Goal: Information Seeking & Learning: Find specific fact

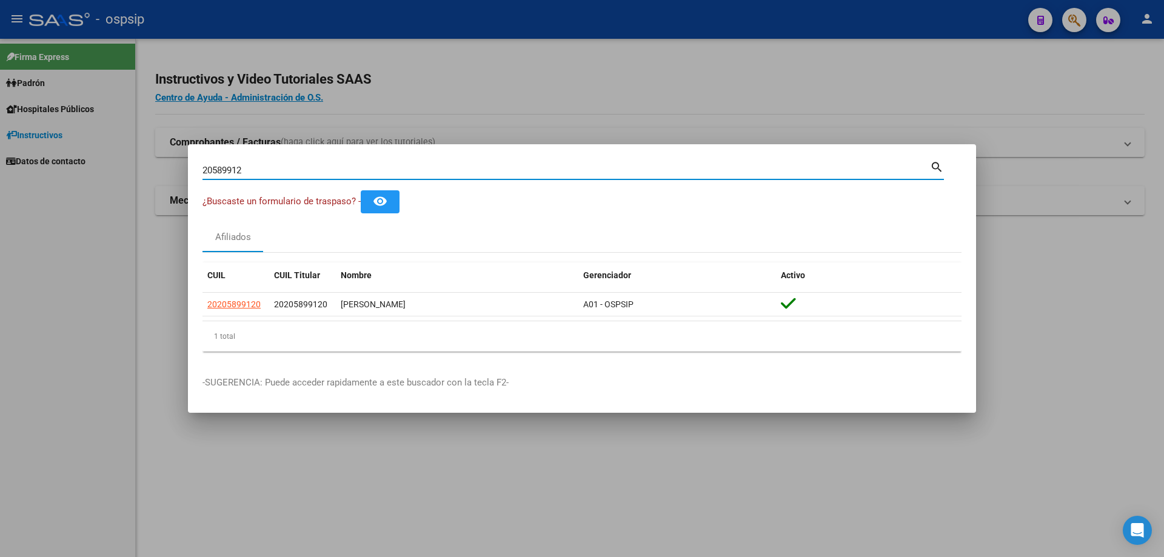
click at [228, 171] on input "20589912" at bounding box center [567, 170] width 728 height 11
paste input "146186"
type input "1461862"
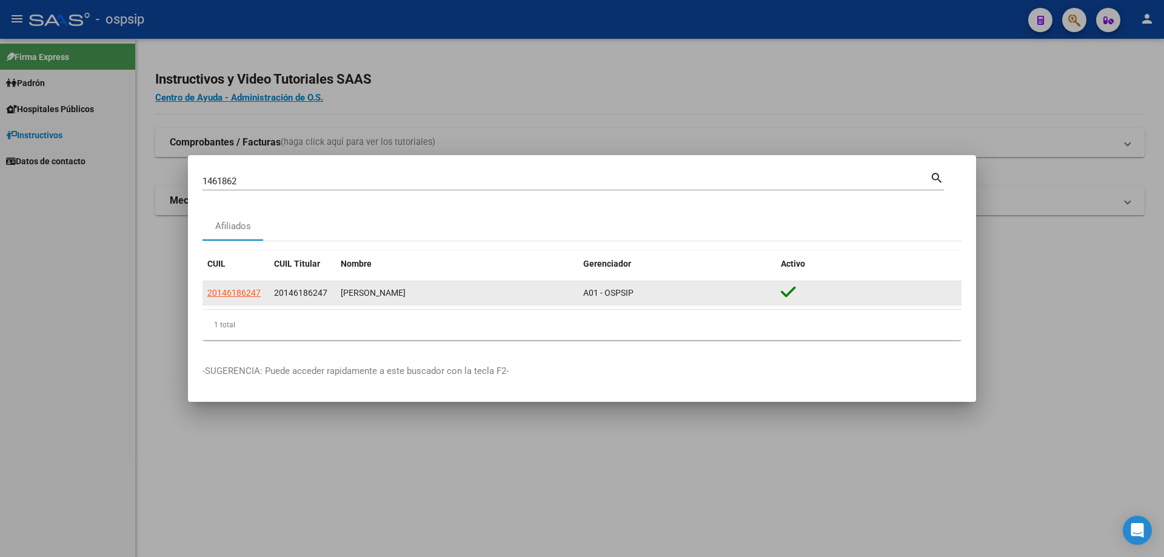
click at [223, 287] on app-link-go-to "20146186247" at bounding box center [233, 293] width 53 height 14
click at [221, 293] on span "20146186247" at bounding box center [233, 293] width 53 height 10
type textarea "20146186247"
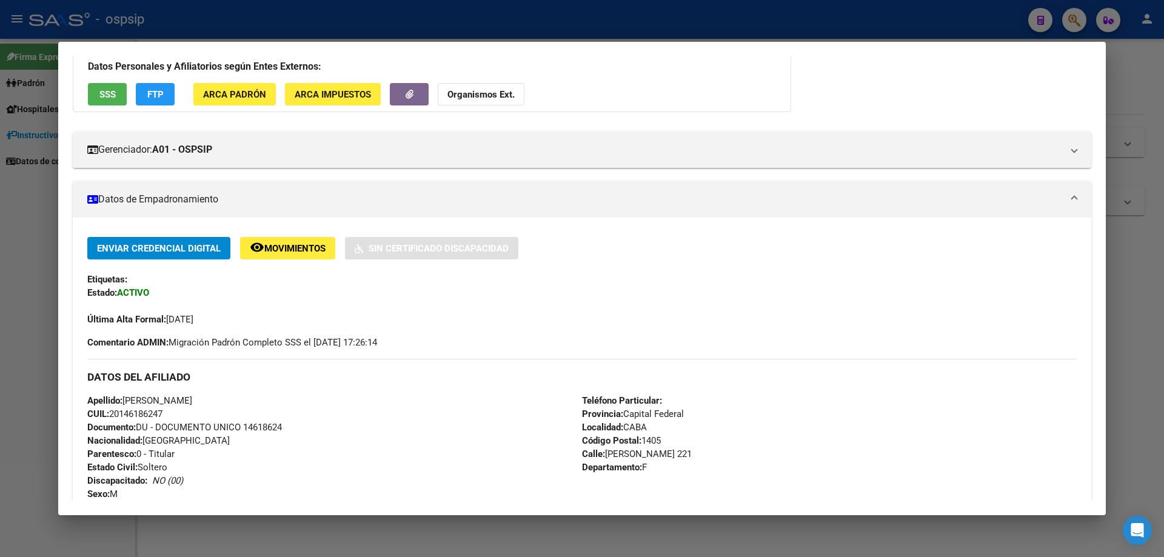
scroll to position [144, 0]
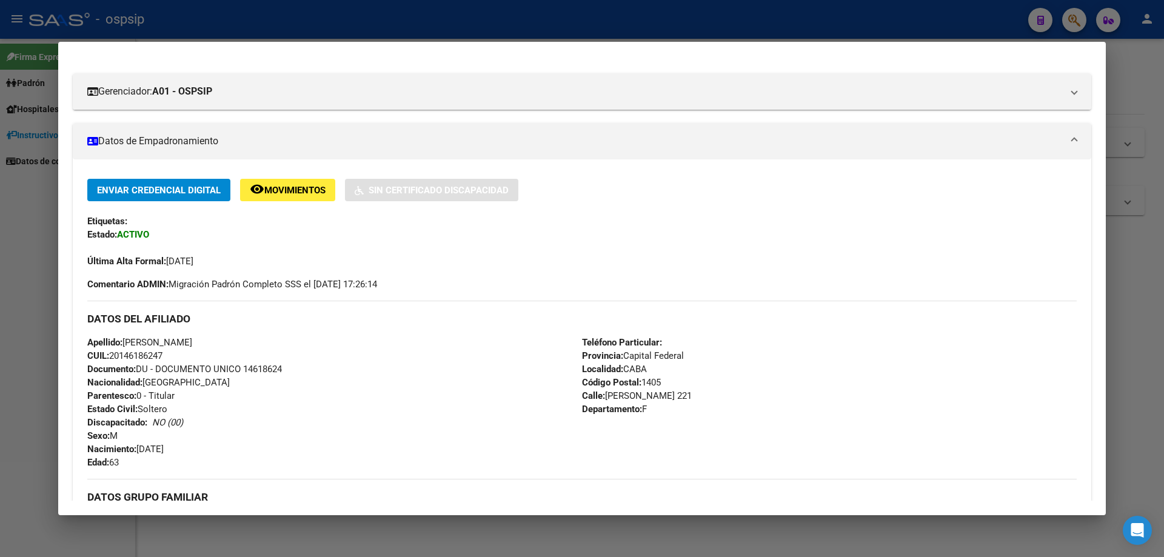
click at [267, 372] on span "Documento: DU - DOCUMENTO UNICO 14618624" at bounding box center [184, 369] width 195 height 11
copy span "14618624"
click at [0, 291] on div at bounding box center [582, 278] width 1164 height 557
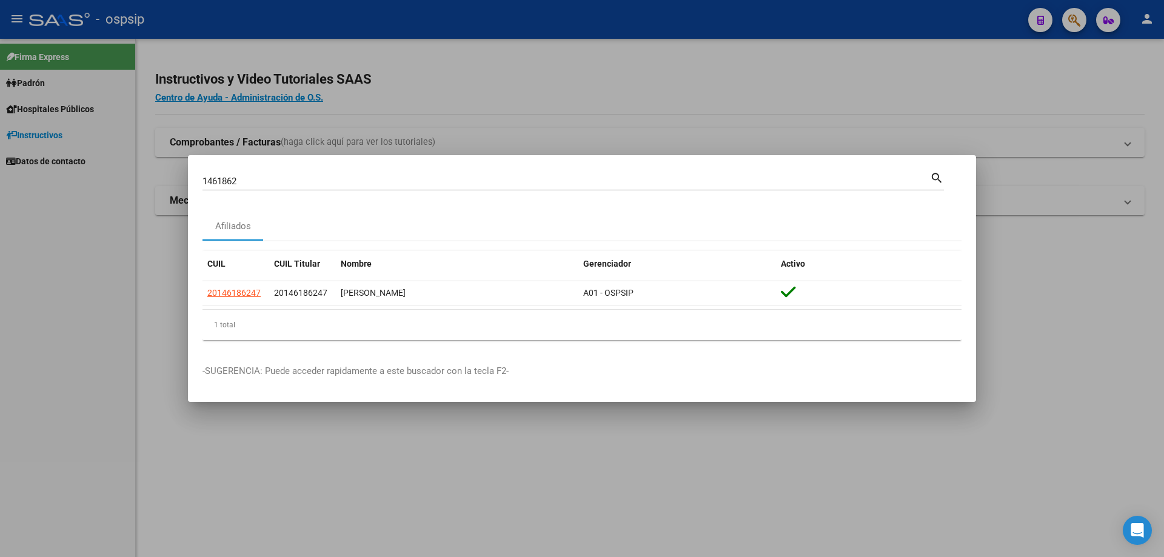
click at [272, 175] on div "1461862 Buscar (apellido, dni, cuil, [PERSON_NAME], cuit, obra social)" at bounding box center [567, 181] width 728 height 18
click at [270, 183] on input "1461862" at bounding box center [567, 181] width 728 height 11
paste input "4"
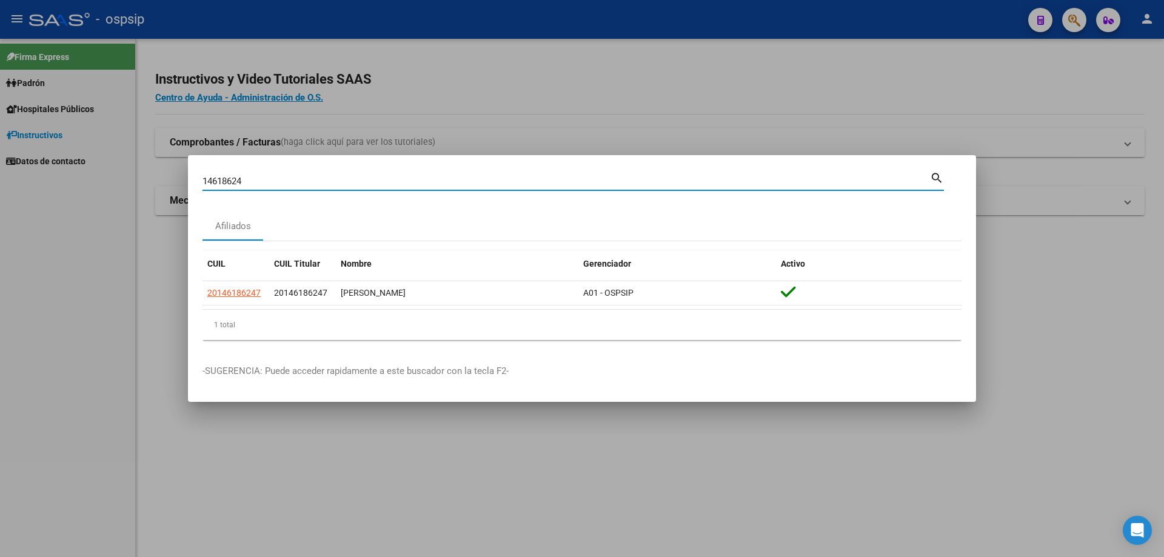
type input "14618624"
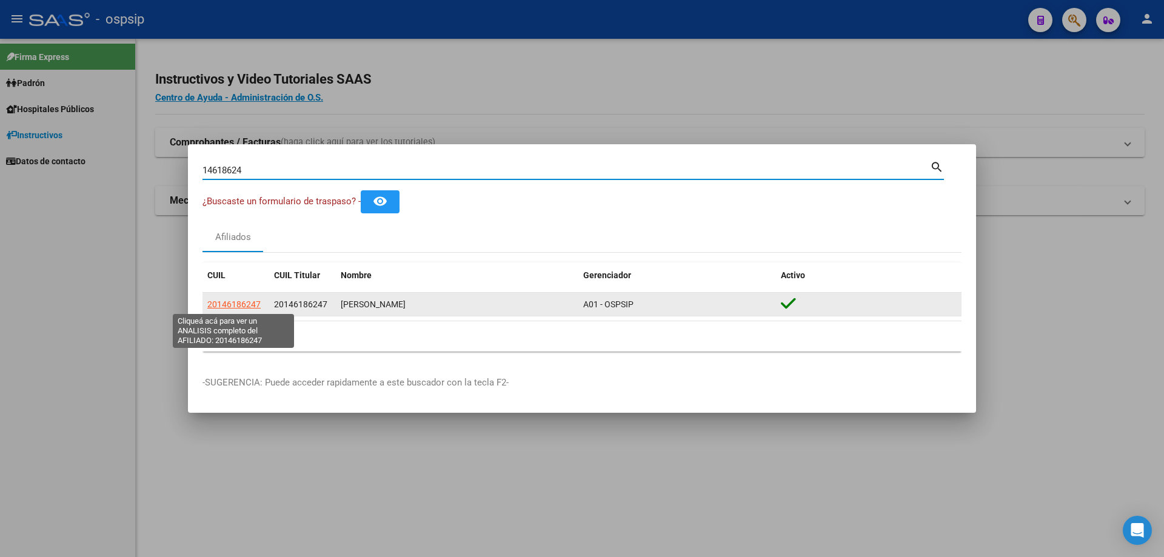
click at [251, 302] on span "20146186247" at bounding box center [233, 305] width 53 height 10
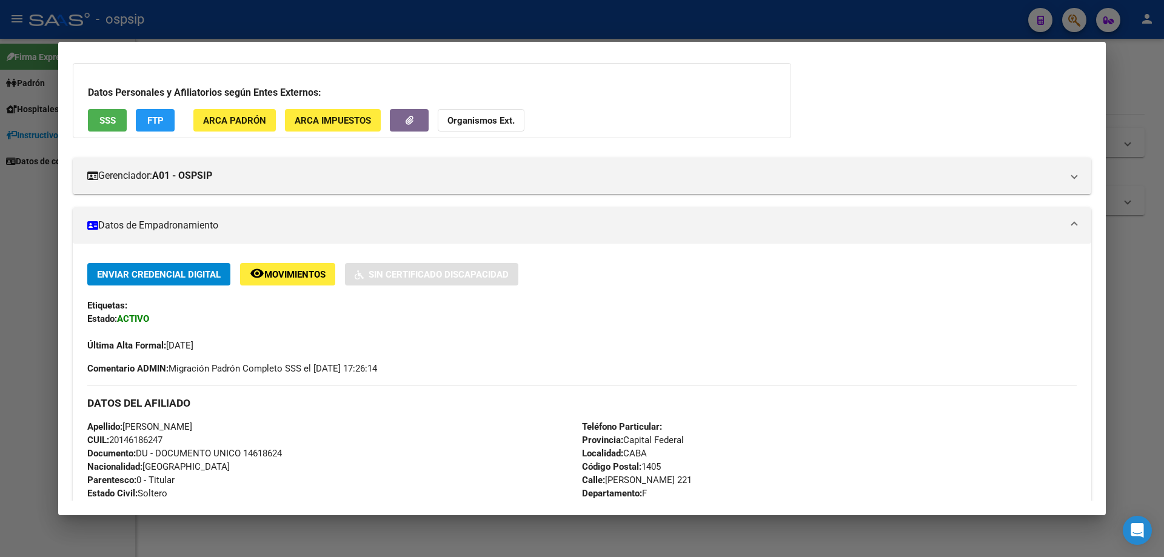
scroll to position [243, 0]
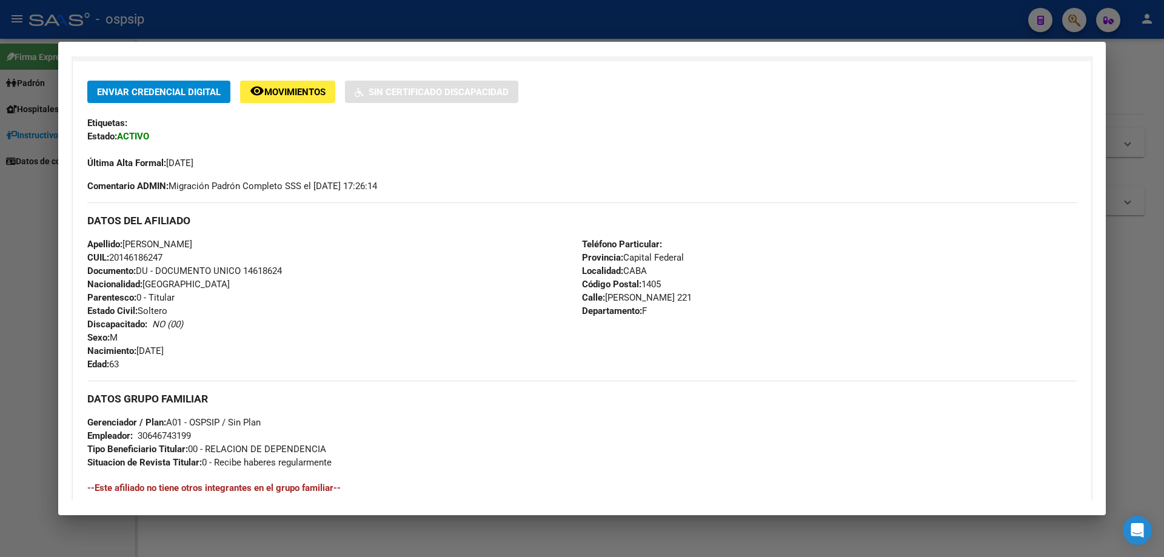
click at [263, 270] on span "Documento: DU - DOCUMENTO UNICO 14618624" at bounding box center [184, 271] width 195 height 11
copy span "14618624"
click at [286, 288] on div "Apellido: [PERSON_NAME] CUIL: 20146186247 Documento: DU - DOCUMENTO UNICO 14618…" at bounding box center [334, 304] width 495 height 133
click at [0, 94] on div at bounding box center [582, 278] width 1164 height 557
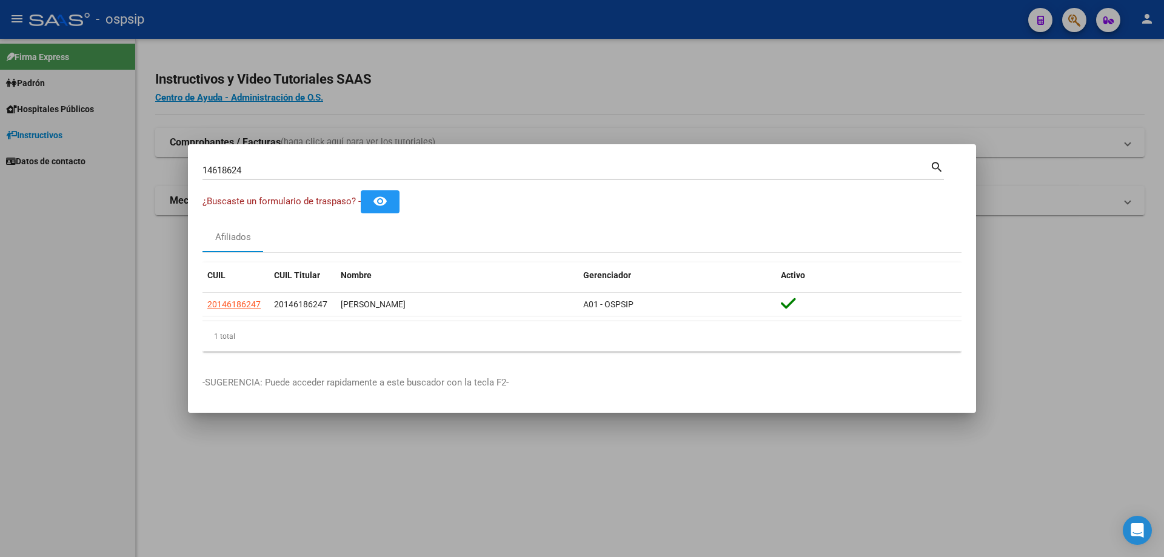
click at [236, 173] on input "14618624" at bounding box center [567, 170] width 728 height 11
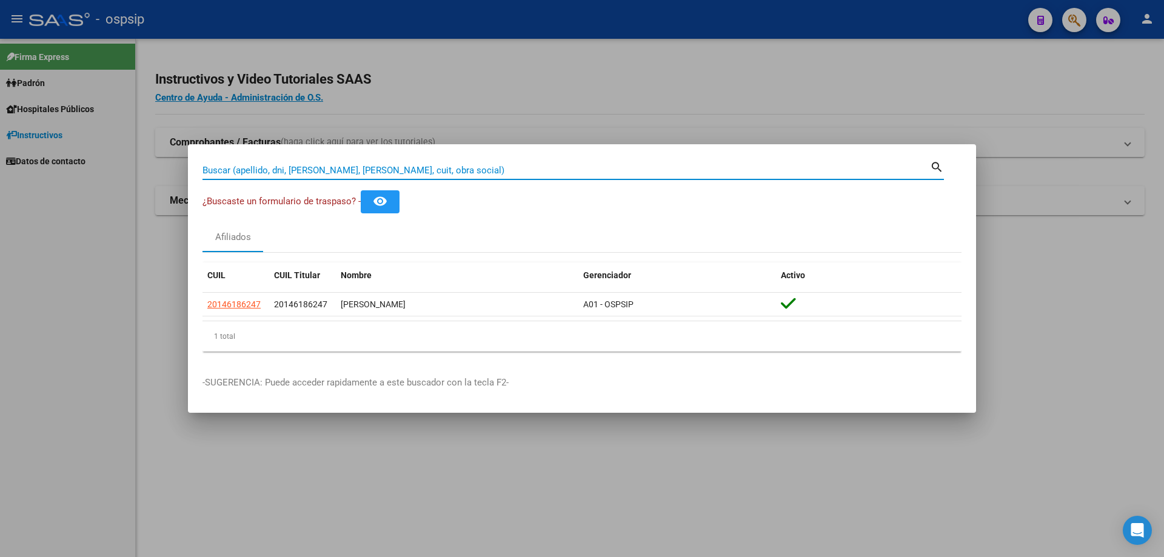
paste input "20205867024"
drag, startPoint x: 211, startPoint y: 171, endPoint x: 172, endPoint y: 172, distance: 39.4
click at [172, 172] on div "20205867024 Buscar (apellido, dni, cuil, nro traspaso, cuit, obra social) searc…" at bounding box center [582, 278] width 1164 height 557
click at [337, 171] on input "205867024" at bounding box center [567, 170] width 728 height 11
type input "20586702"
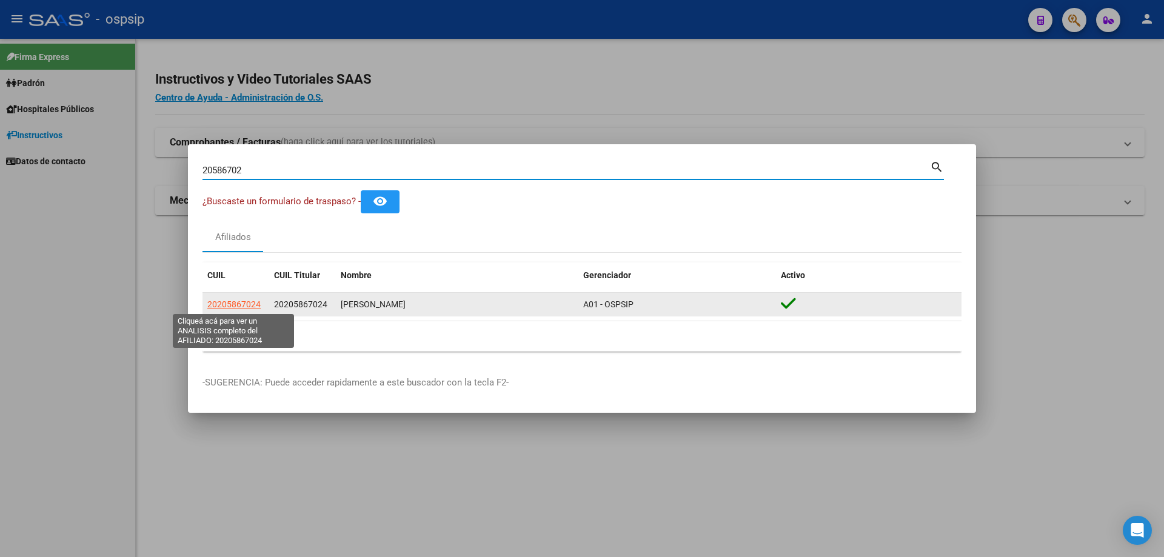
click at [236, 303] on span "20205867024" at bounding box center [233, 305] width 53 height 10
type textarea "20205867024"
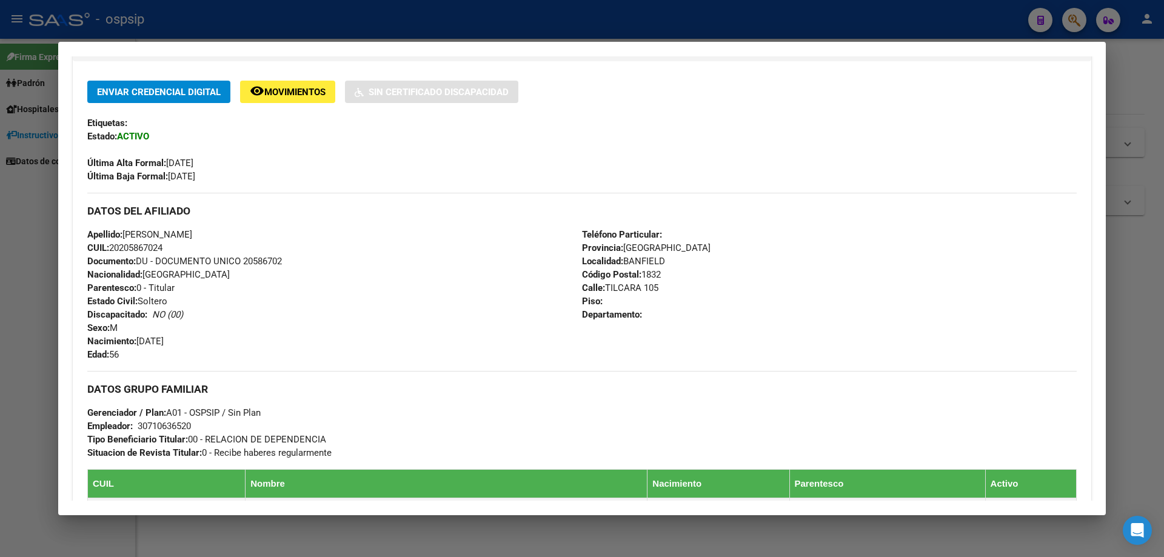
click at [267, 260] on span "Documento: DU - DOCUMENTO UNICO 20586702" at bounding box center [184, 261] width 195 height 11
copy span "20586702"
click at [293, 277] on div "Apellido: [PERSON_NAME]: 20205867024 Documento: DU - DOCUMENTO UNICO 20586702 N…" at bounding box center [334, 294] width 495 height 133
click at [7, 296] on div at bounding box center [582, 278] width 1164 height 557
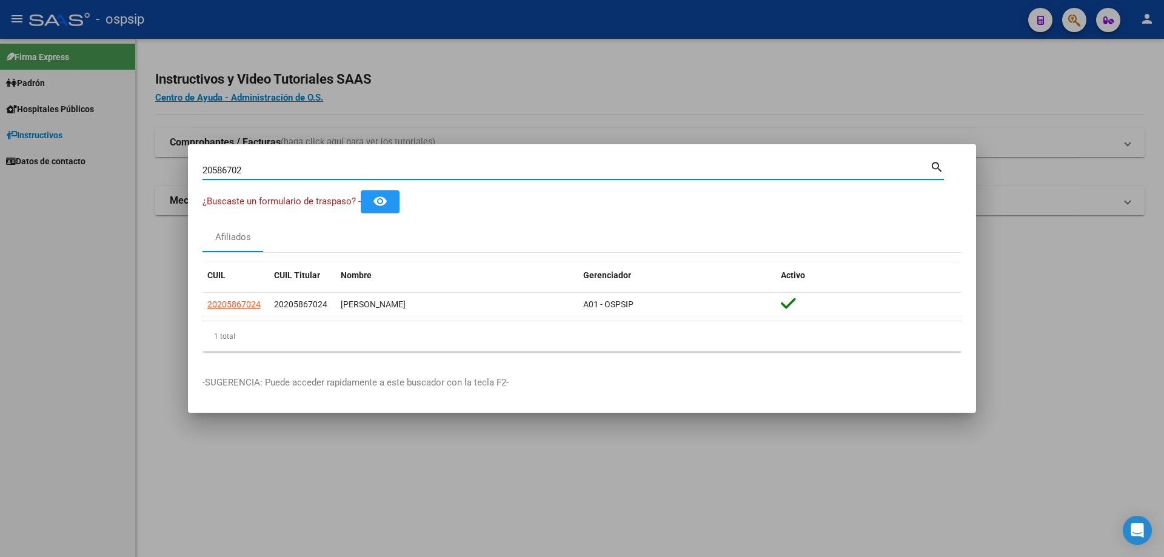
click at [337, 167] on input "20586702" at bounding box center [567, 170] width 728 height 11
paste input "44128868"
type input "44128868"
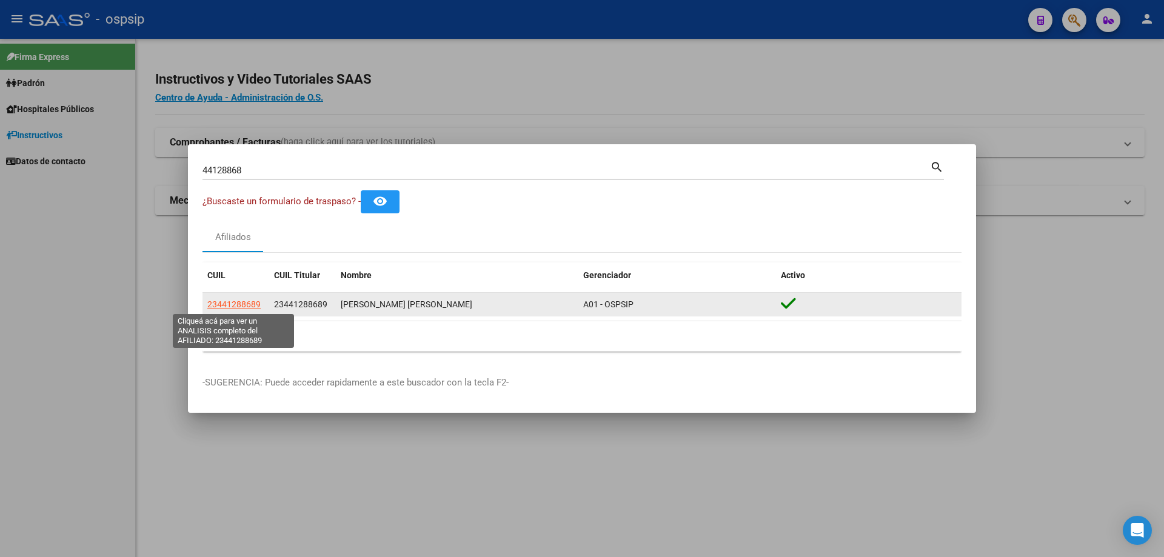
click at [243, 305] on span "23441288689" at bounding box center [233, 305] width 53 height 10
type textarea "23441288689"
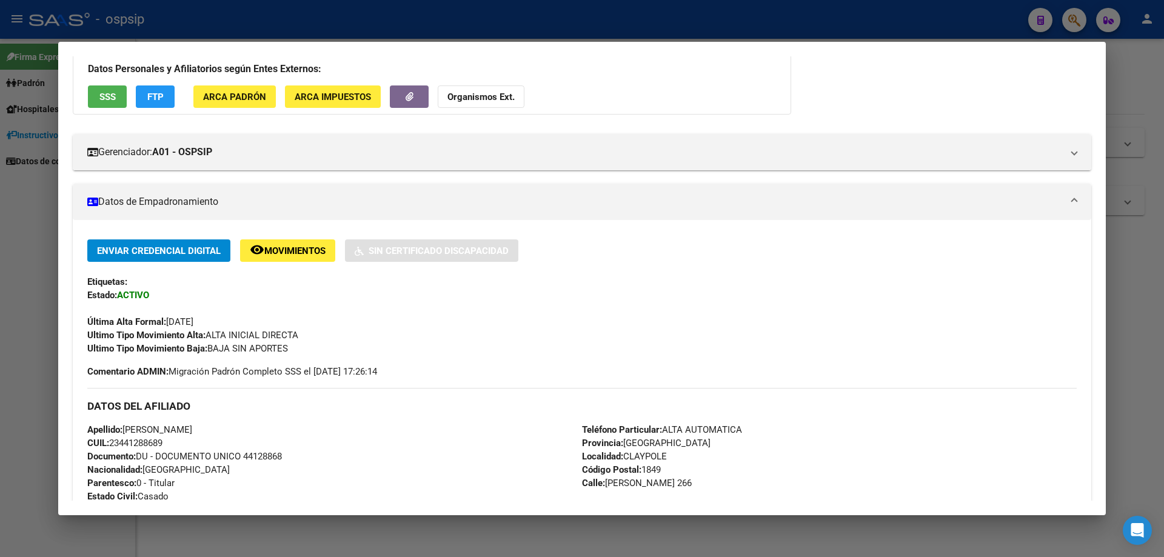
scroll to position [144, 0]
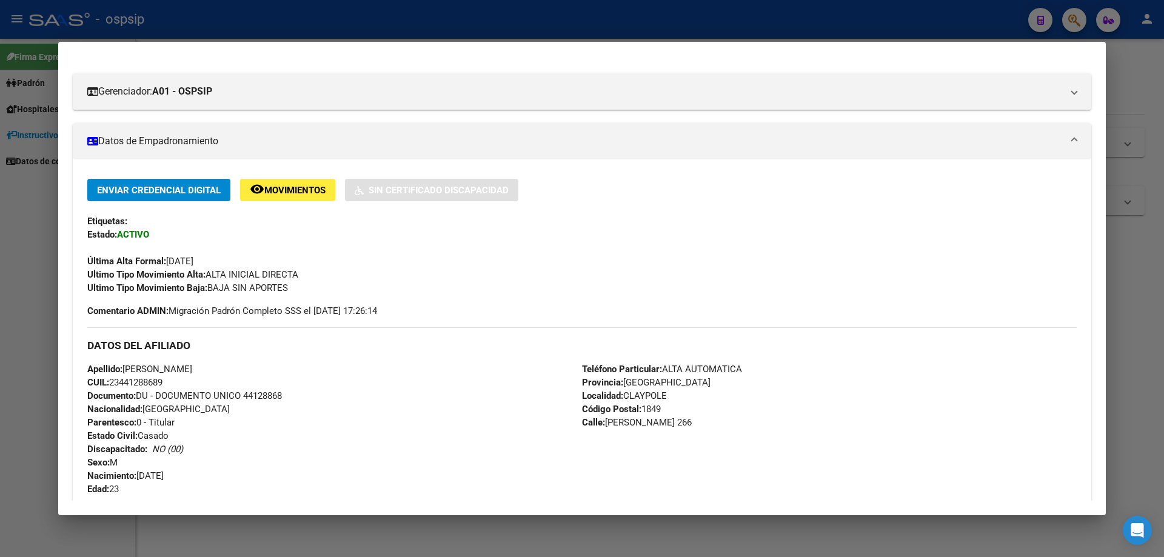
click at [0, 429] on div at bounding box center [582, 278] width 1164 height 557
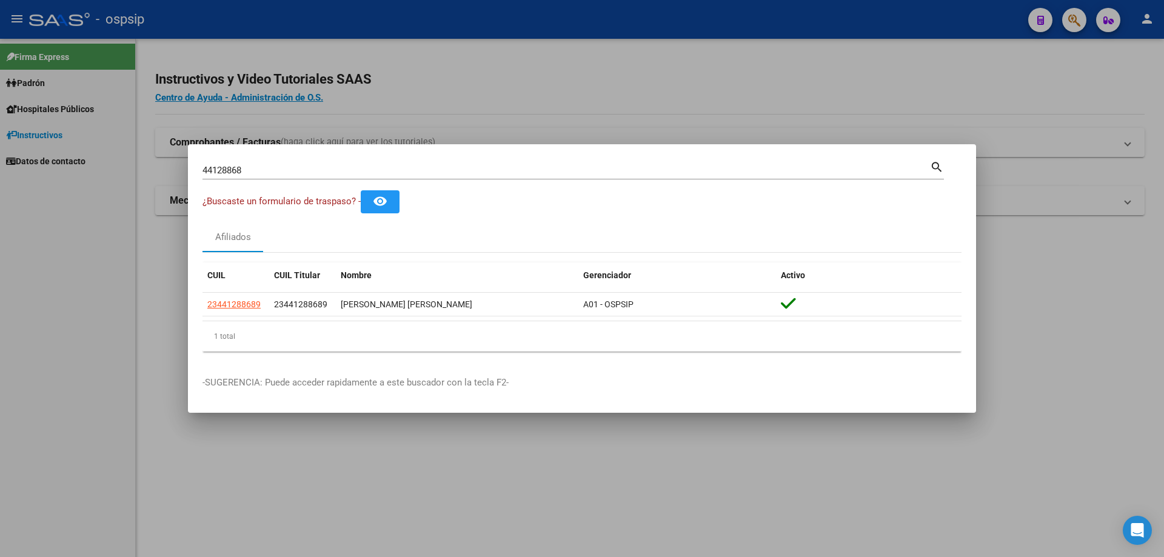
click at [234, 166] on input "44128868" at bounding box center [567, 170] width 728 height 11
click at [234, 165] on input "44128868" at bounding box center [567, 170] width 728 height 11
paste input "20186543530"
drag, startPoint x: 212, startPoint y: 173, endPoint x: 168, endPoint y: 181, distance: 45.0
click at [168, 181] on div "2018654353 Buscar (apellido, dni, cuil, nro traspaso, cuit, obra social) search…" at bounding box center [582, 278] width 1164 height 557
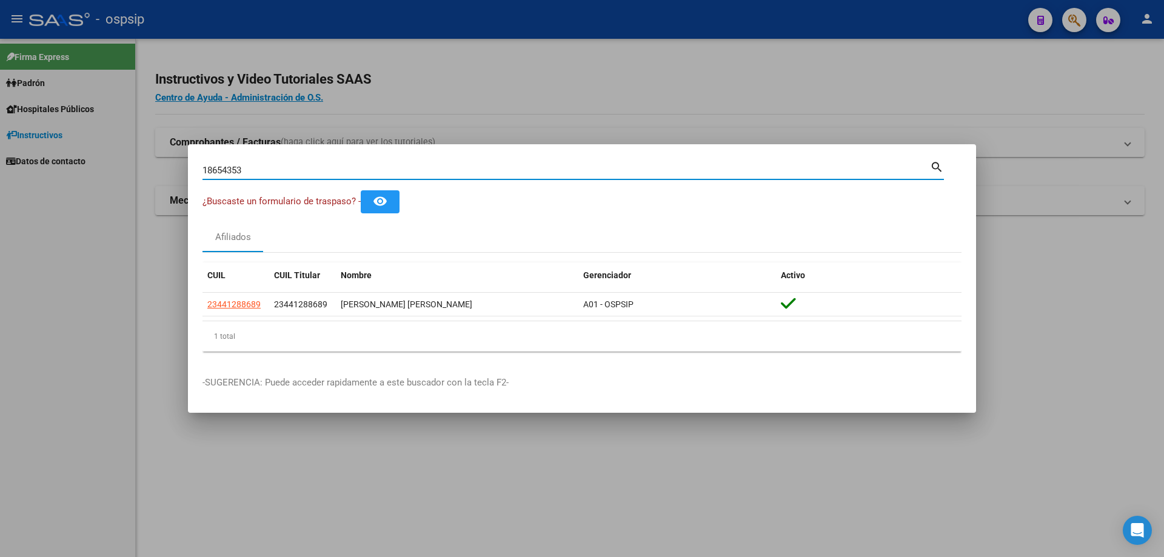
type input "18654353"
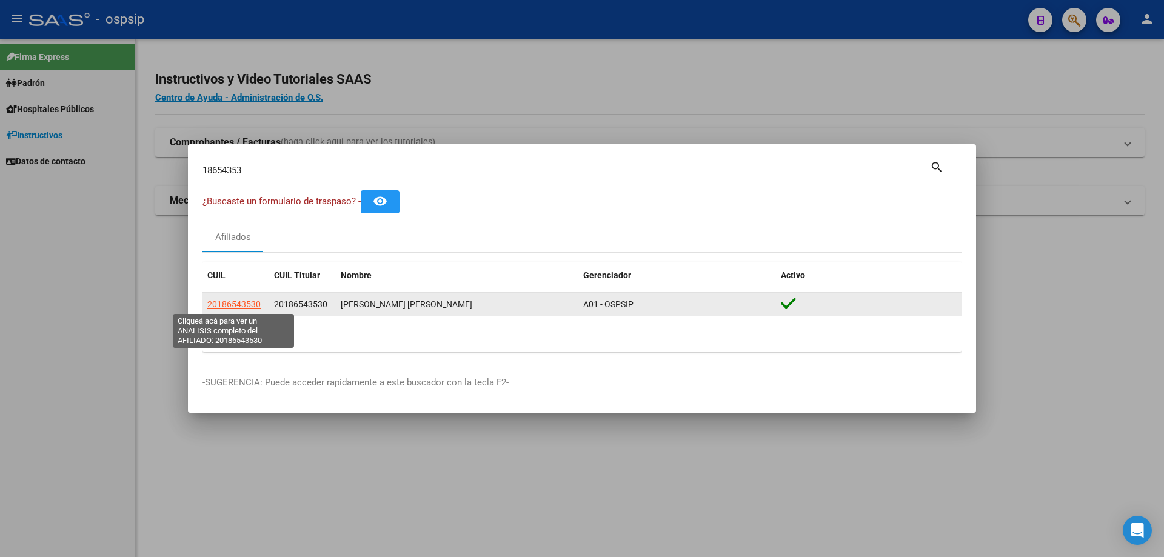
click at [249, 308] on span "20186543530" at bounding box center [233, 305] width 53 height 10
type textarea "20186543530"
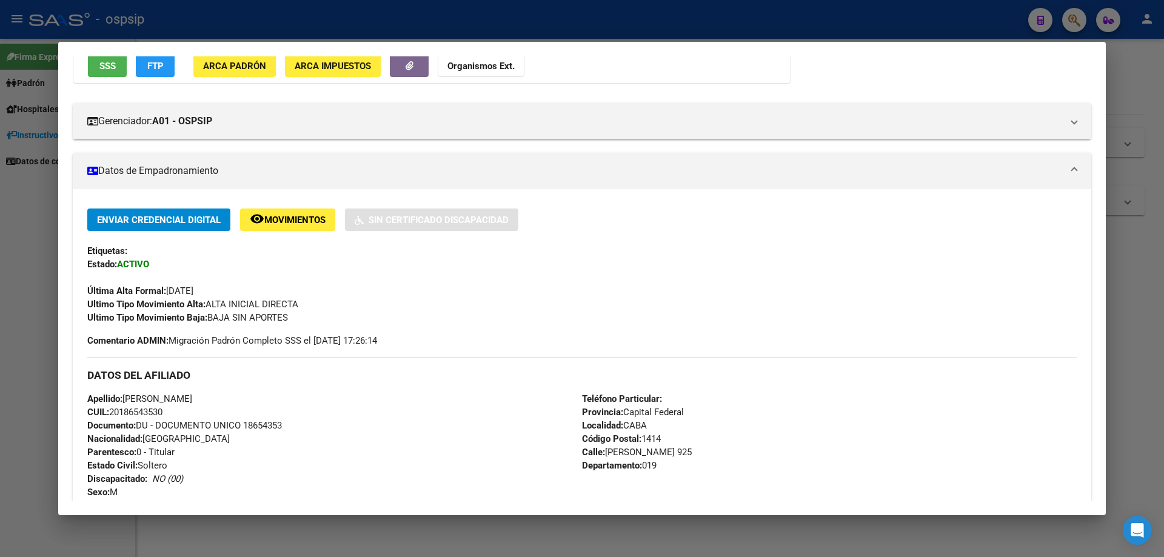
scroll to position [243, 0]
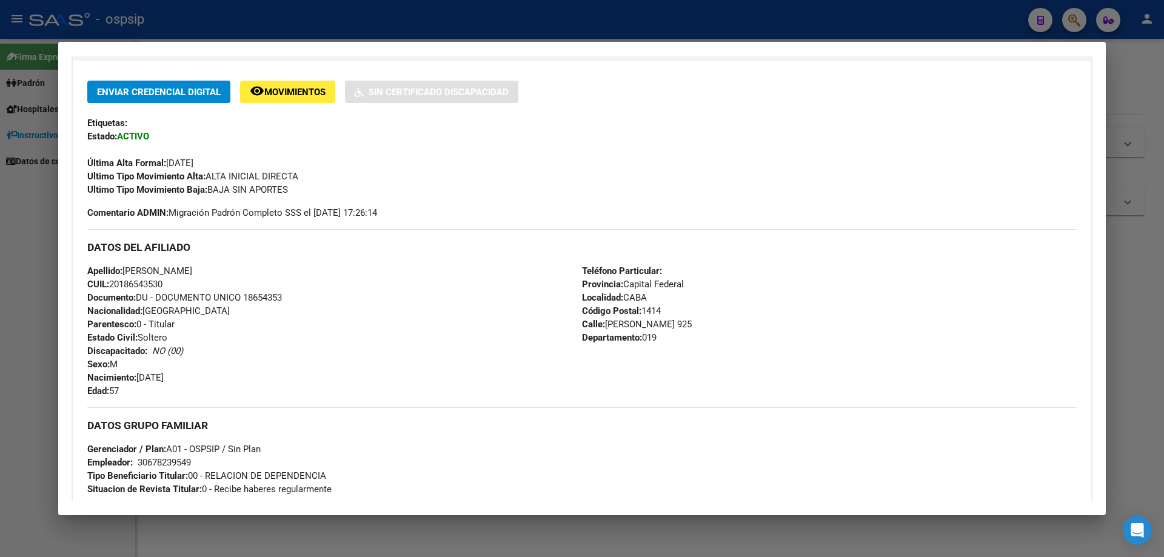
click at [265, 295] on span "Documento: DU - DOCUMENTO UNICO 18654353" at bounding box center [184, 297] width 195 height 11
click at [264, 295] on span "Documento: DU - DOCUMENTO UNICO 18654353" at bounding box center [184, 297] width 195 height 11
click at [265, 297] on span "Documento: DU - DOCUMENTO UNICO 18654353" at bounding box center [184, 297] width 195 height 11
click at [266, 298] on span "Documento: DU - DOCUMENTO UNICO 18654353" at bounding box center [184, 297] width 195 height 11
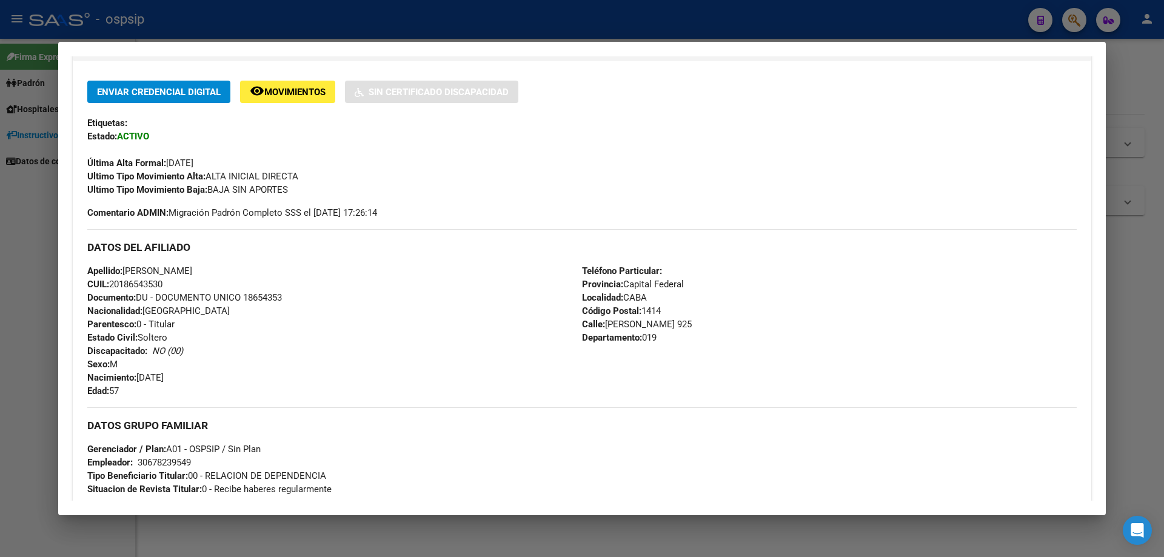
copy span "18654353"
